Goal: Information Seeking & Learning: Check status

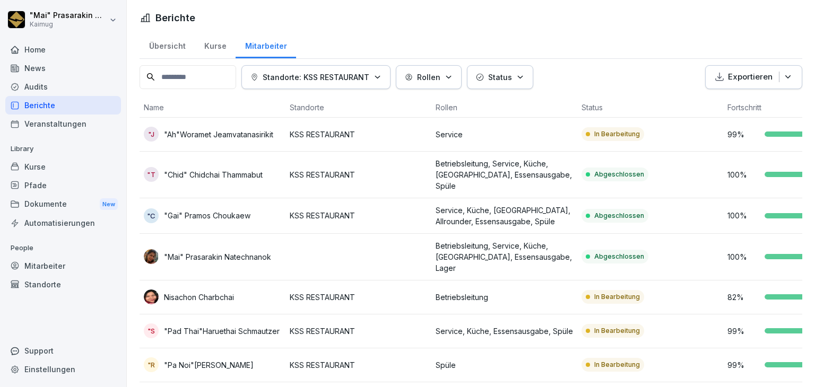
click at [172, 41] on div "Übersicht" at bounding box center [167, 44] width 55 height 27
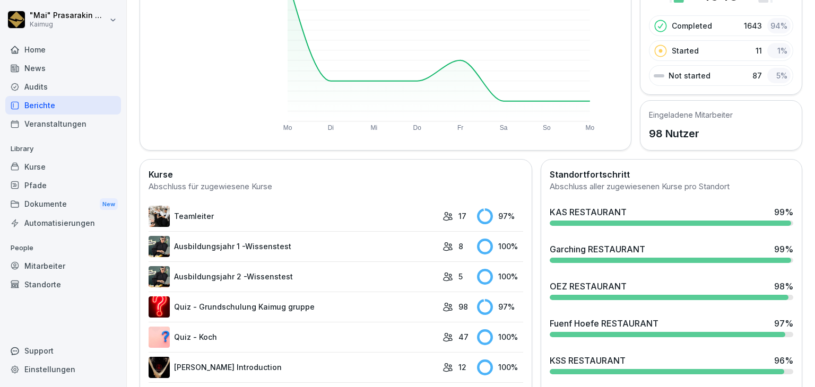
scroll to position [149, 0]
click at [610, 239] on div "Garching RESTAURANT 99 %" at bounding box center [671, 253] width 252 height 29
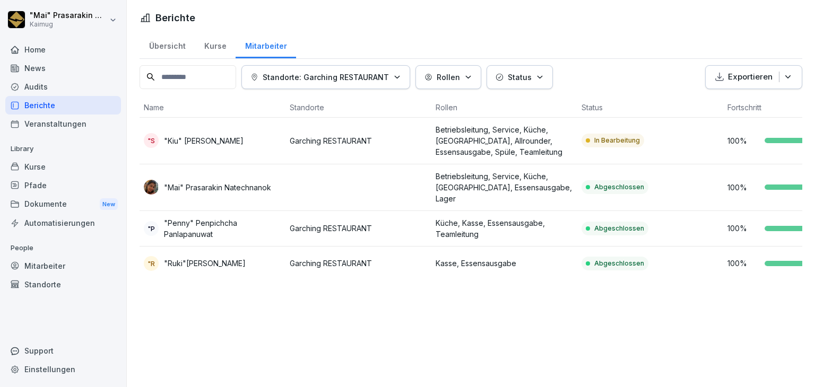
click at [167, 45] on div "Übersicht" at bounding box center [167, 44] width 55 height 27
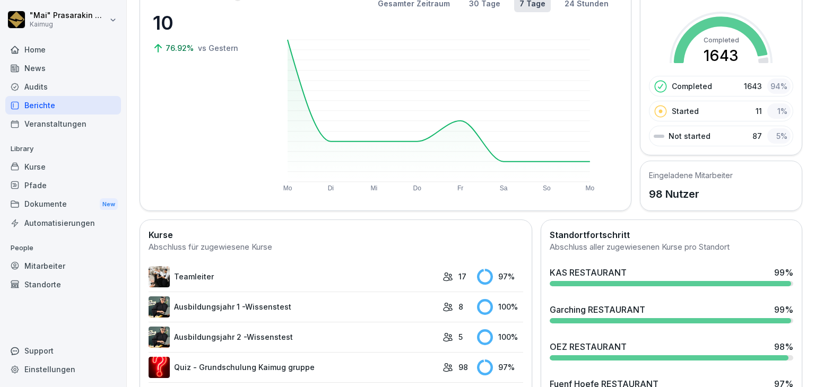
scroll to position [93, 0]
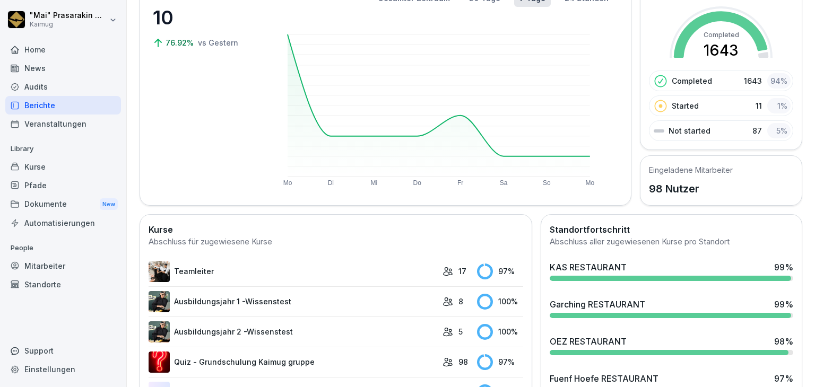
click at [628, 300] on div "Garching RESTAURANT" at bounding box center [597, 304] width 95 height 13
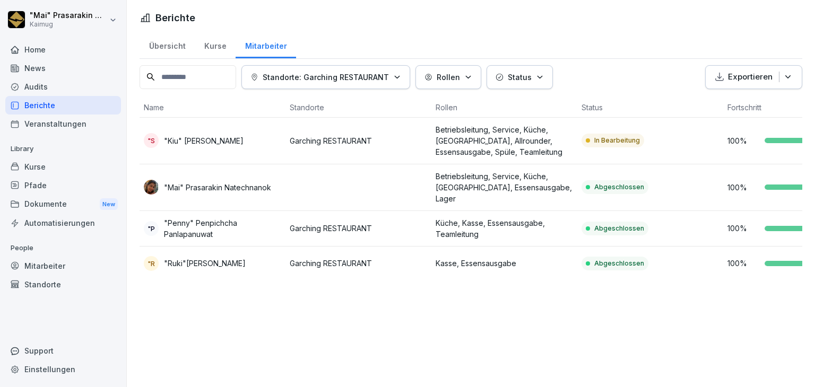
click at [580, 133] on td "In Bearbeitung" at bounding box center [650, 141] width 146 height 47
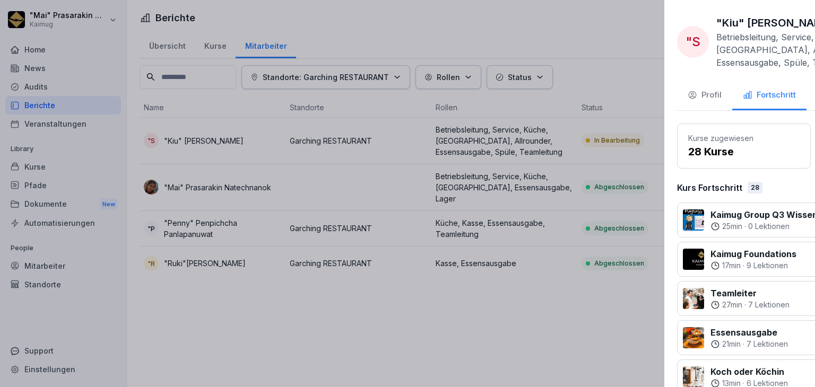
click at [363, 17] on div at bounding box center [407, 193] width 815 height 387
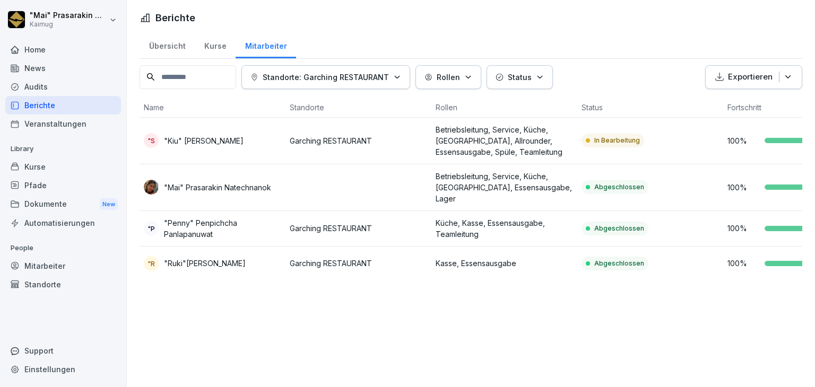
click at [178, 42] on div "Übersicht" at bounding box center [167, 44] width 55 height 27
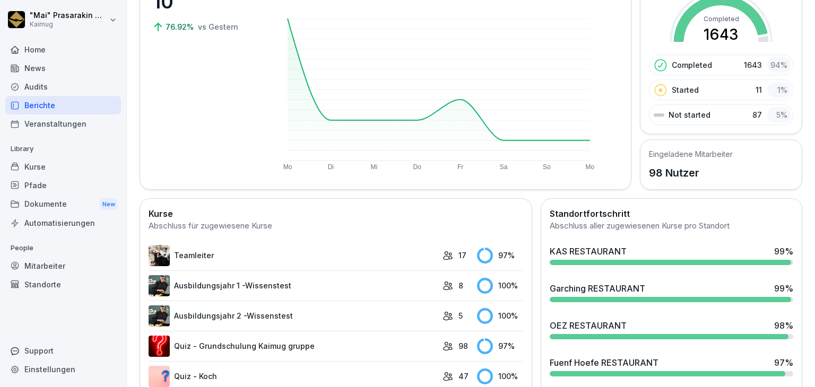
scroll to position [124, 0]
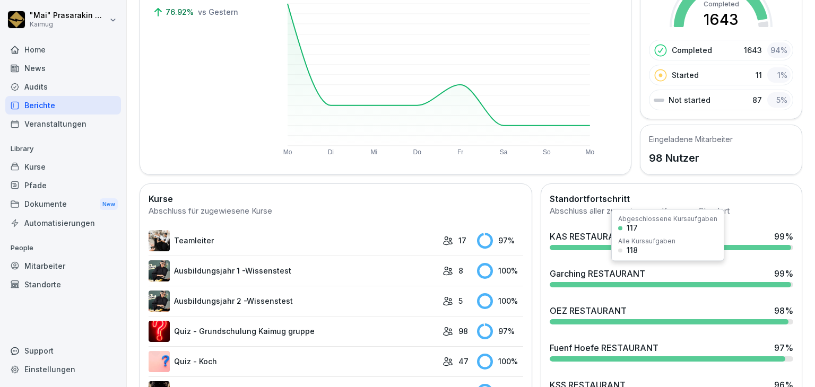
click at [589, 245] on div at bounding box center [671, 247] width 242 height 5
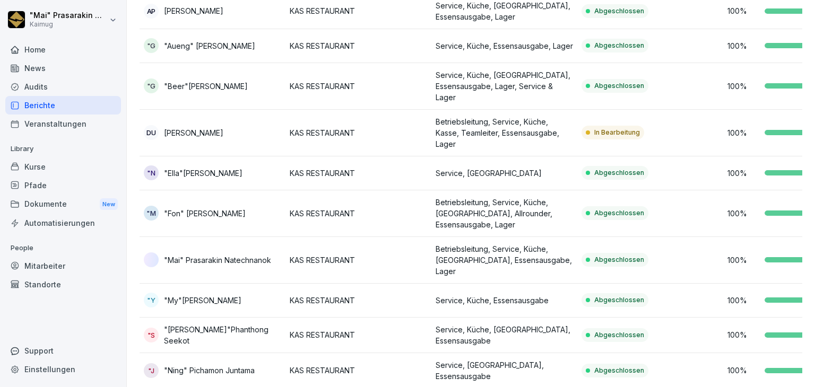
scroll to position [65, 0]
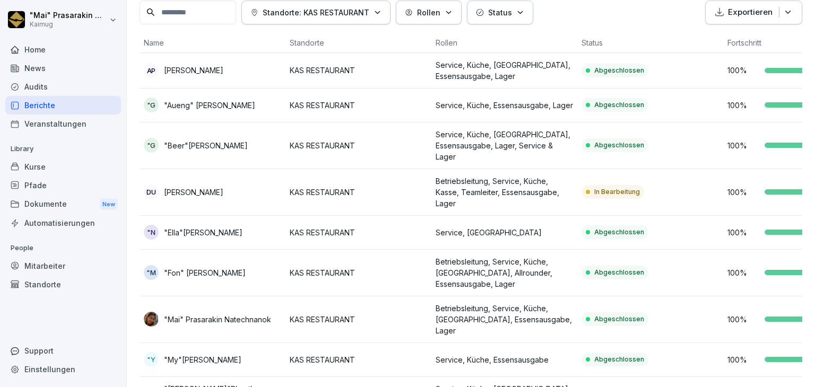
click at [561, 190] on p "Betriebsleitung, Service, Küche, Kasse, Teamleiter, Essensausgabe, Lager" at bounding box center [504, 192] width 137 height 33
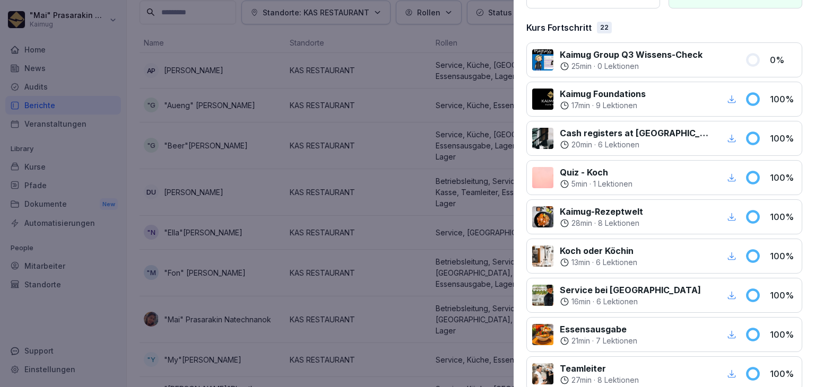
scroll to position [106, 0]
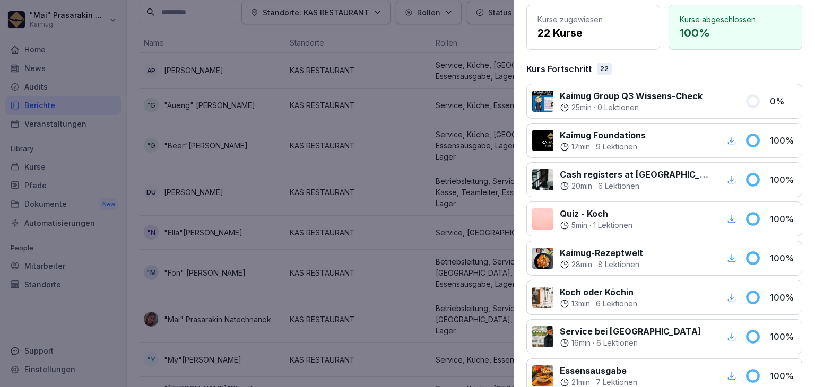
click at [159, 42] on div at bounding box center [407, 193] width 815 height 387
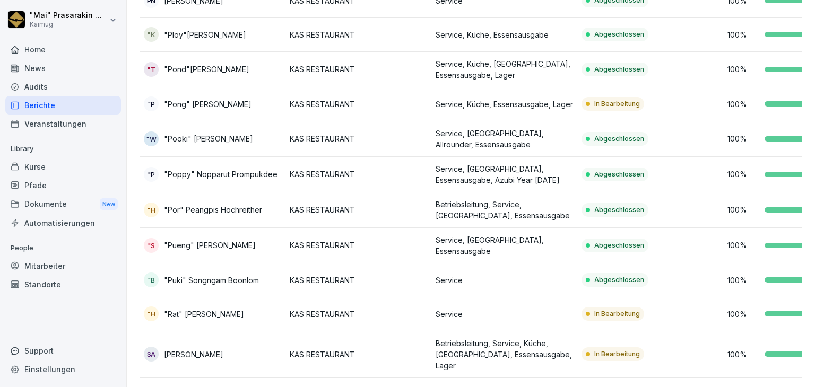
scroll to position [622, 0]
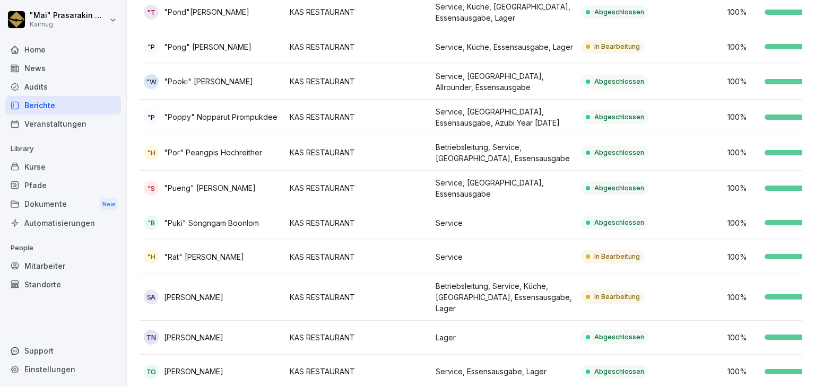
click at [609, 292] on p "In Bearbeitung" at bounding box center [617, 297] width 46 height 10
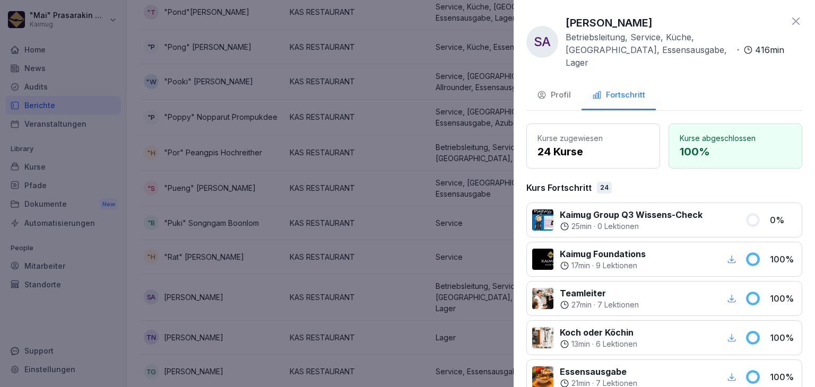
click at [402, 179] on div at bounding box center [407, 193] width 815 height 387
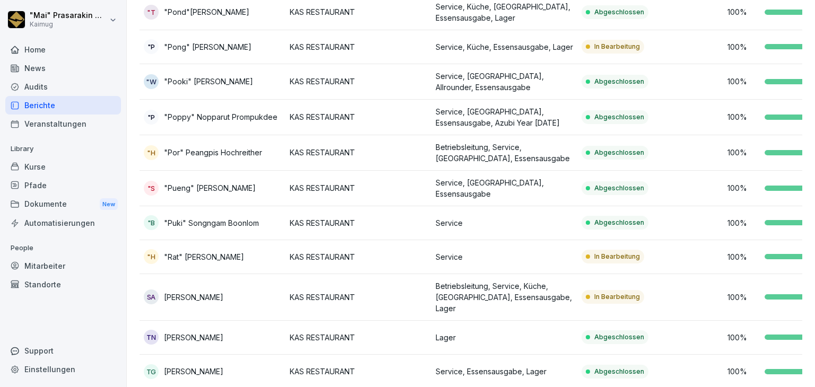
click at [42, 163] on div "Kurse" at bounding box center [63, 167] width 116 height 19
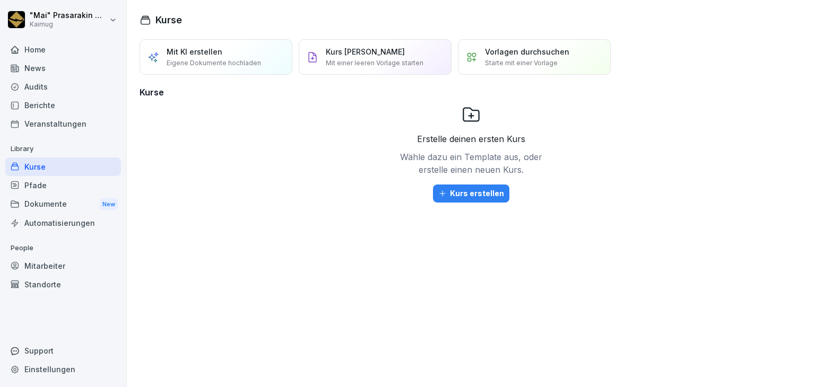
click at [58, 187] on div "Pfade" at bounding box center [63, 185] width 116 height 19
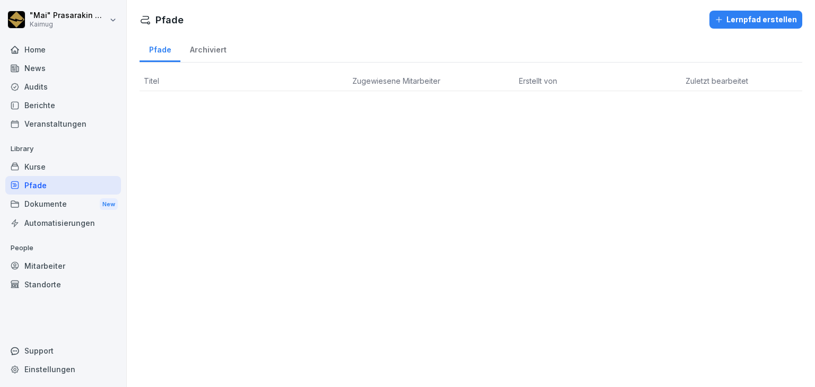
click at [40, 163] on div "Kurse" at bounding box center [63, 167] width 116 height 19
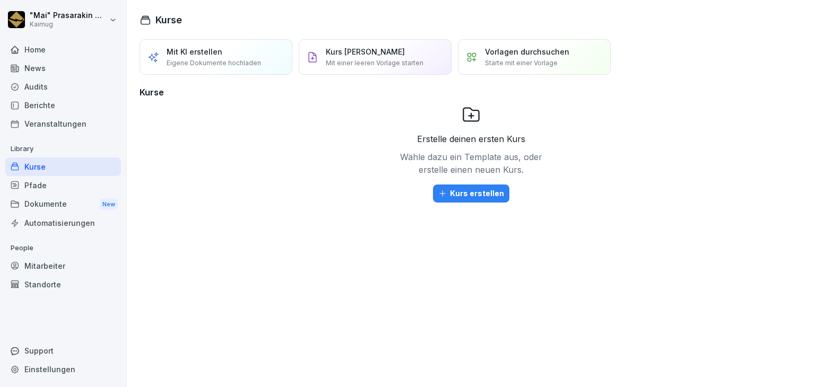
click at [57, 102] on div "Berichte" at bounding box center [63, 105] width 116 height 19
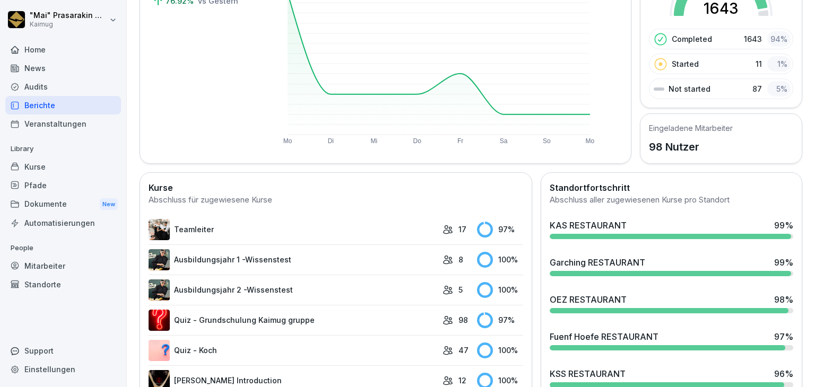
scroll to position [136, 0]
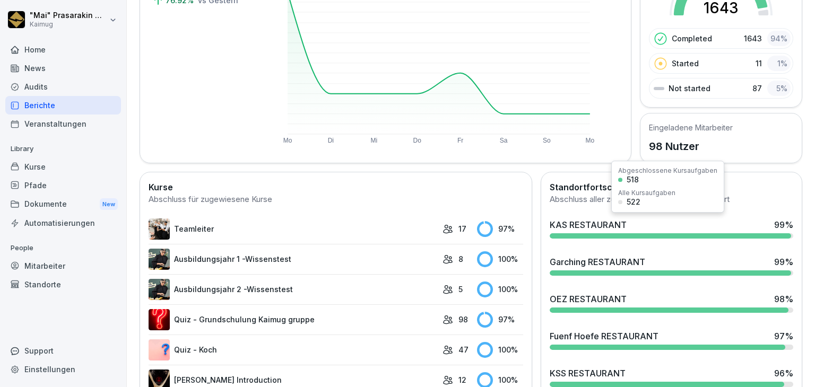
click at [628, 223] on div "KAS RESTAURANT 99 %" at bounding box center [671, 225] width 243 height 13
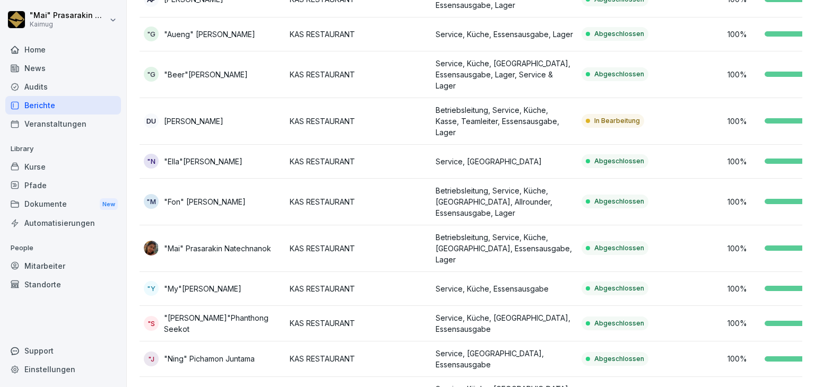
scroll to position [65, 0]
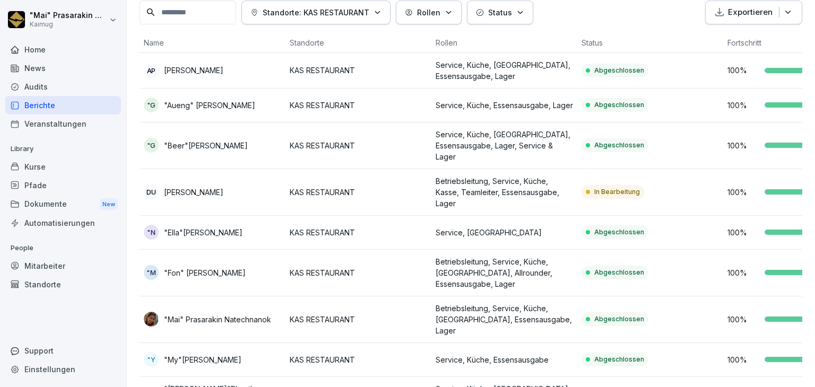
click at [537, 194] on p "Betriebsleitung, Service, Küche, Kasse, Teamleiter, Essensausgabe, Lager" at bounding box center [504, 192] width 137 height 33
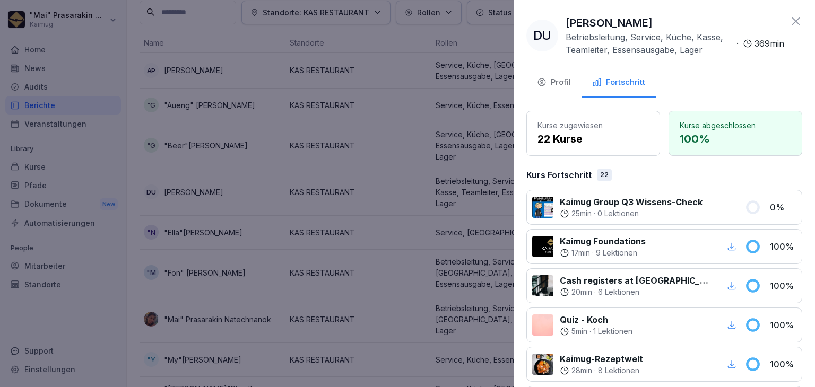
click at [747, 210] on icon at bounding box center [752, 207] width 11 height 11
click at [630, 203] on p "Kaimug Group Q3 Wissens-Check" at bounding box center [631, 202] width 143 height 13
click at [698, 208] on div "25 min · 0 Lektionen" at bounding box center [631, 213] width 143 height 11
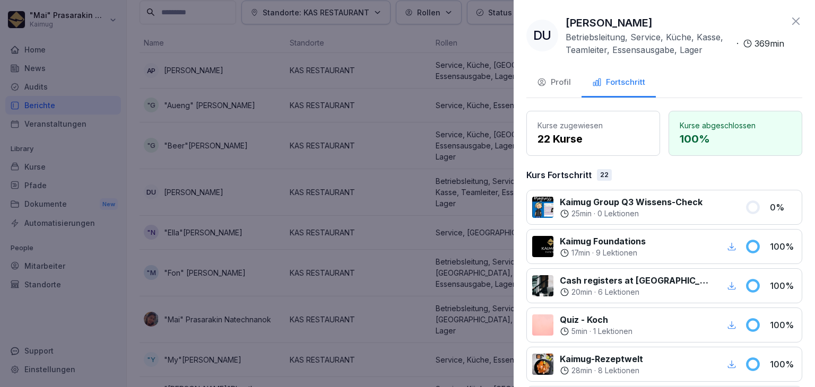
click at [698, 208] on div "25 min · 0 Lektionen" at bounding box center [631, 213] width 143 height 11
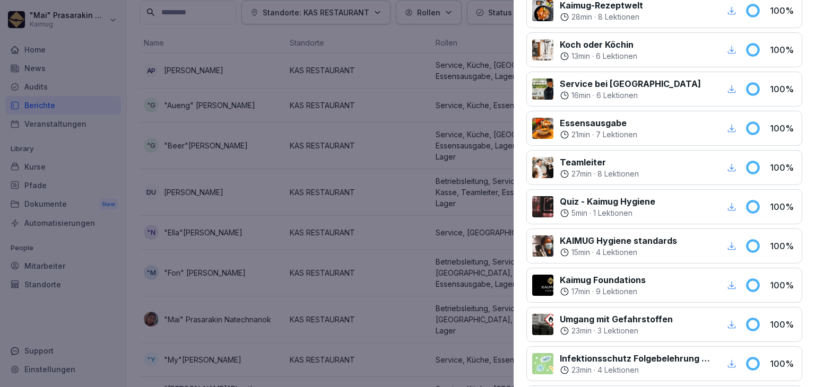
scroll to position [0, 0]
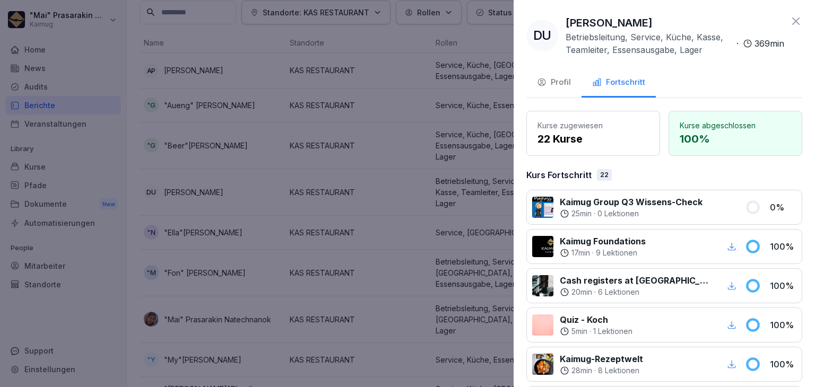
click at [792, 23] on icon at bounding box center [795, 21] width 7 height 7
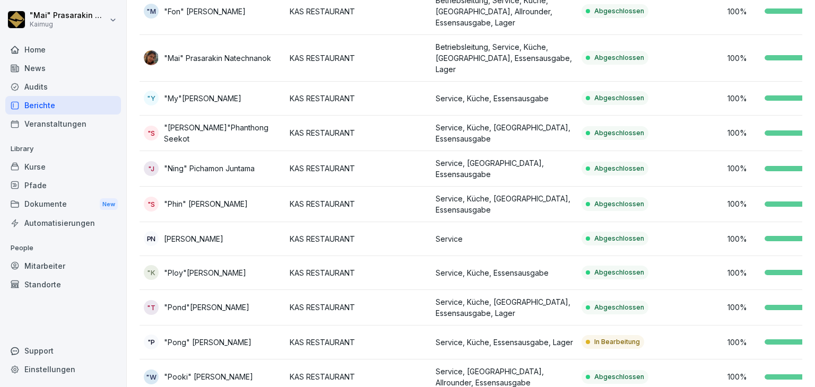
scroll to position [462, 0]
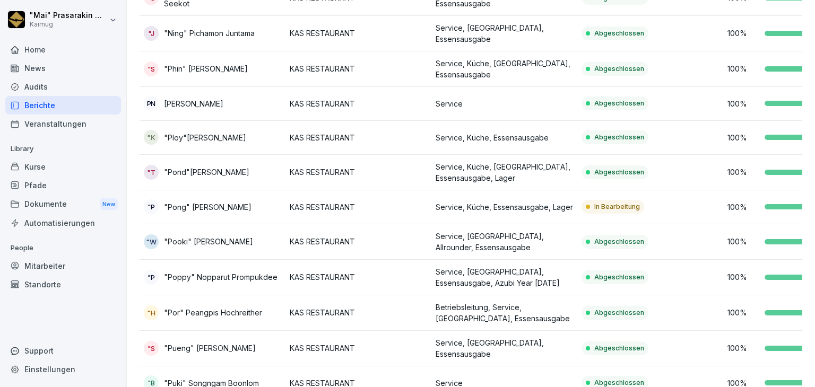
click at [660, 199] on td "In Bearbeitung" at bounding box center [650, 207] width 146 height 34
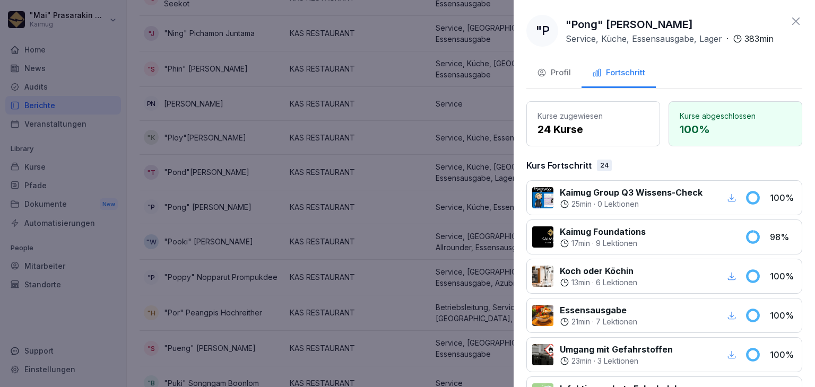
click at [749, 203] on icon at bounding box center [752, 197] width 11 height 11
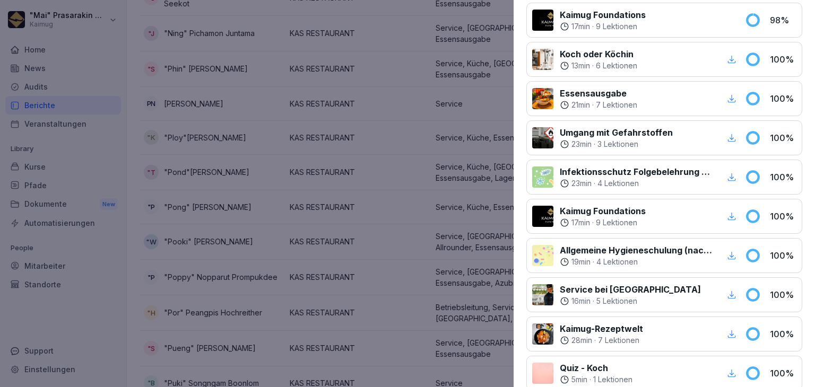
scroll to position [0, 0]
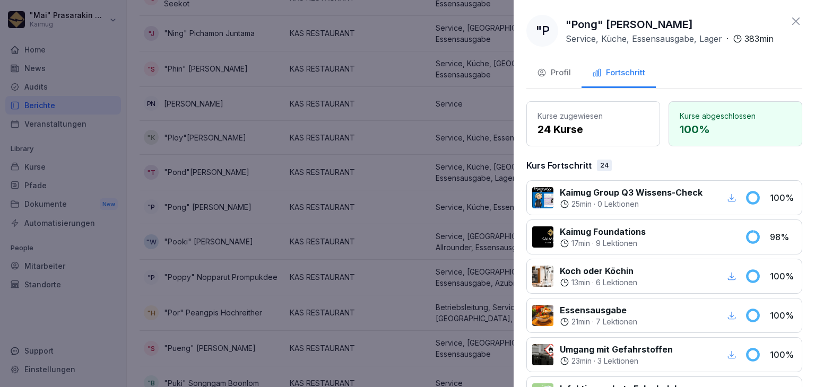
click at [603, 238] on p "Kaimug Foundations" at bounding box center [603, 231] width 86 height 13
click at [792, 23] on icon at bounding box center [795, 21] width 7 height 7
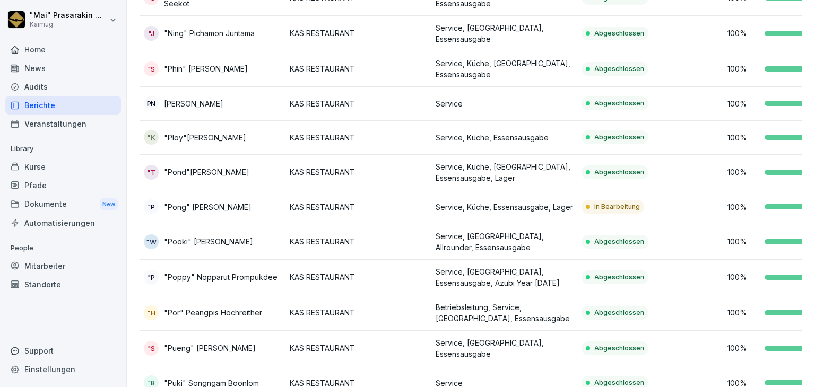
scroll to position [622, 0]
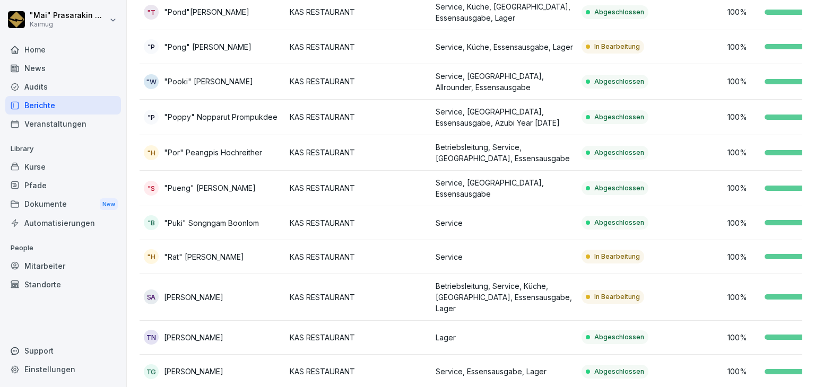
click at [665, 247] on td "In Bearbeitung" at bounding box center [650, 257] width 146 height 34
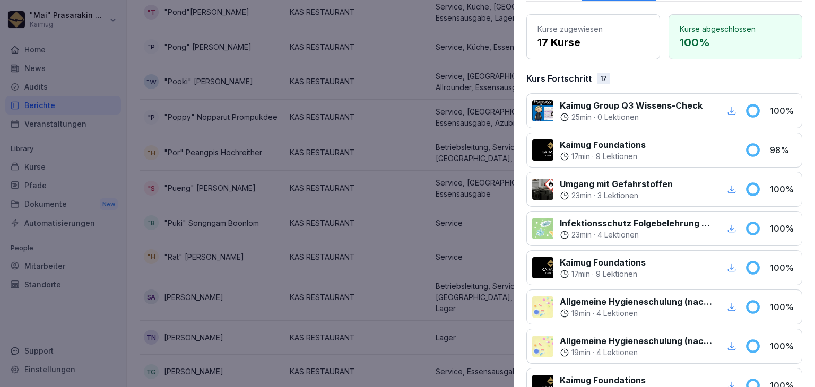
scroll to position [0, 0]
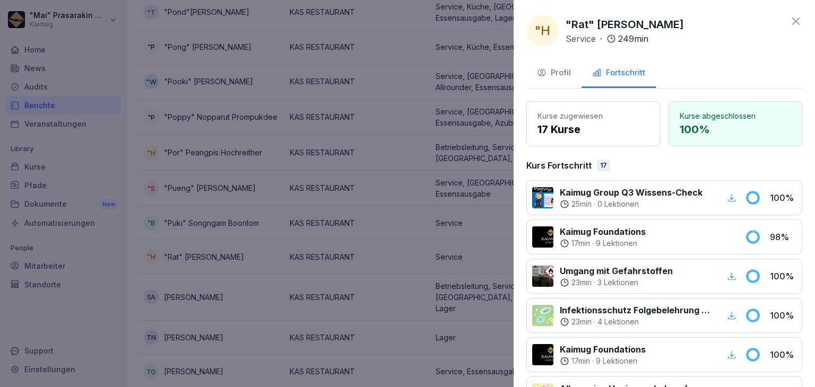
click at [670, 238] on div at bounding box center [695, 236] width 86 height 23
click at [792, 19] on icon at bounding box center [795, 21] width 7 height 7
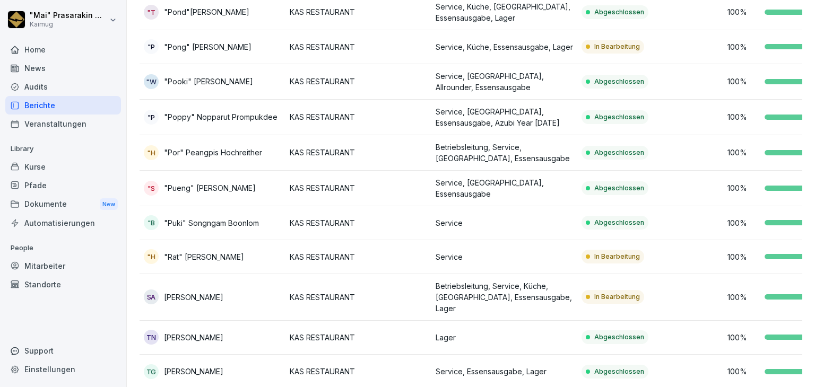
click at [394, 274] on td "KAS RESTAURANT" at bounding box center [358, 297] width 146 height 47
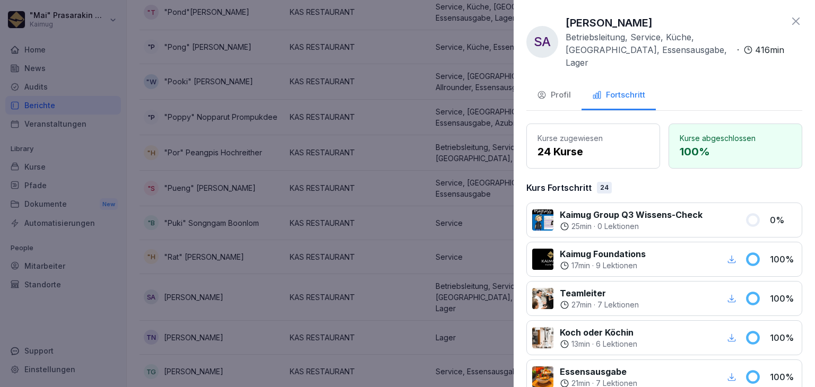
click at [619, 208] on p "Kaimug Group Q3 Wissens-Check" at bounding box center [631, 214] width 143 height 13
click at [789, 24] on icon at bounding box center [795, 21] width 13 height 13
